Goal: Information Seeking & Learning: Understand process/instructions

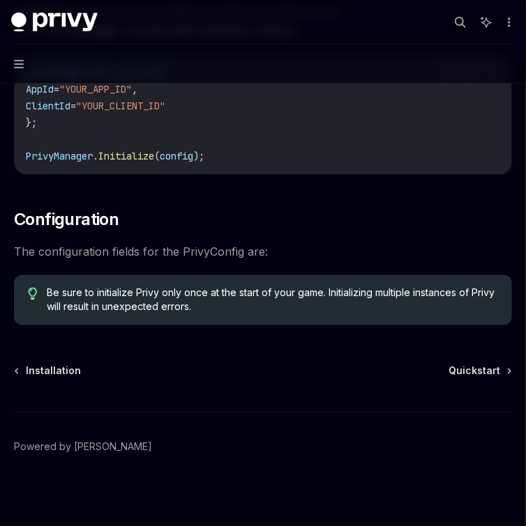
scroll to position [390, 0]
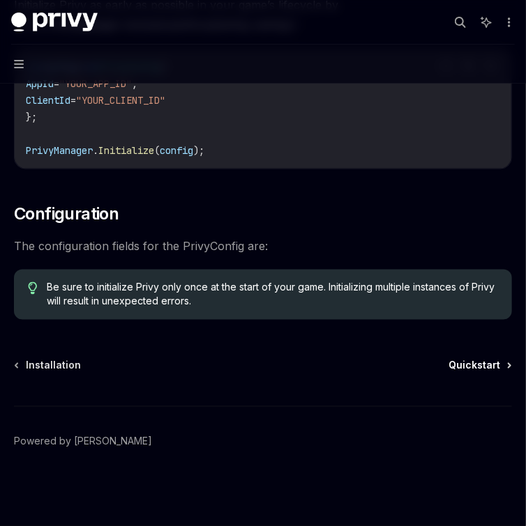
click at [478, 362] on span "Quickstart" at bounding box center [474, 366] width 52 height 14
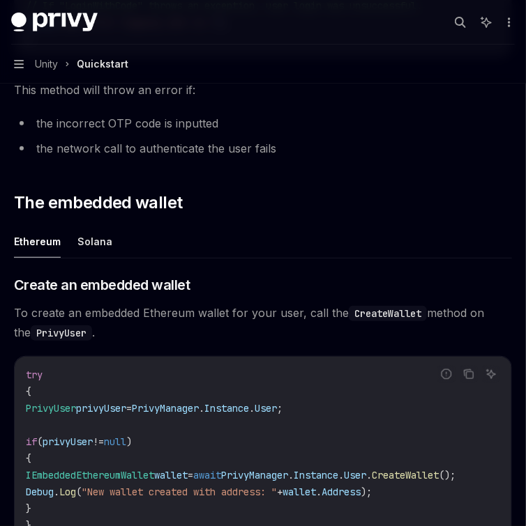
scroll to position [1375, 0]
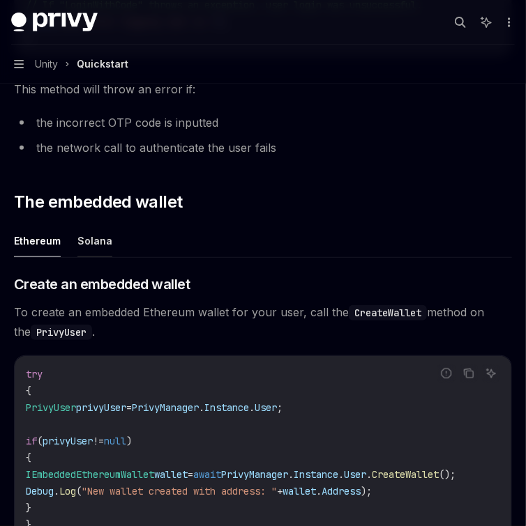
click at [84, 257] on button "Solana" at bounding box center [94, 241] width 35 height 33
type textarea "*"
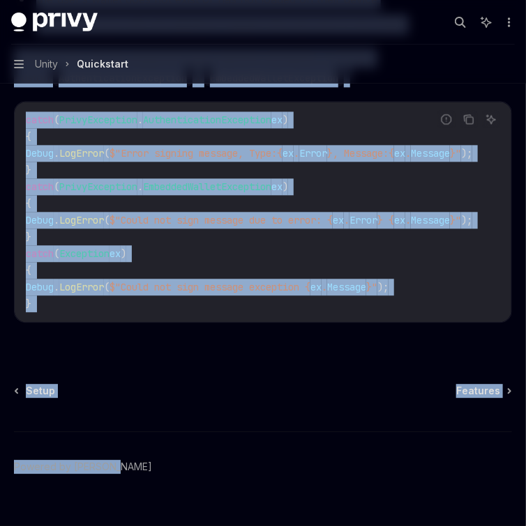
scroll to position [3403, 0]
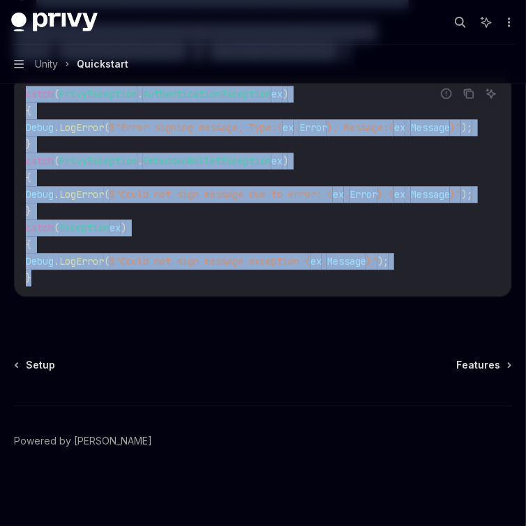
drag, startPoint x: 40, startPoint y: 251, endPoint x: 308, endPoint y: 313, distance: 274.8
copy div "**********"
